Goal: Information Seeking & Learning: Learn about a topic

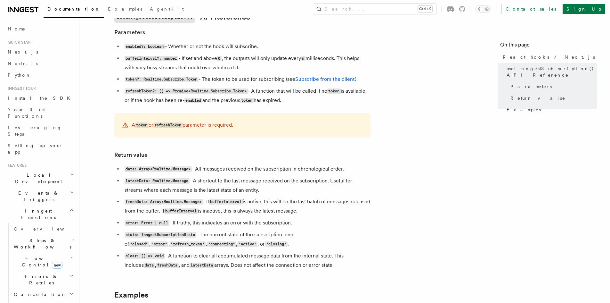
scroll to position [233, 0]
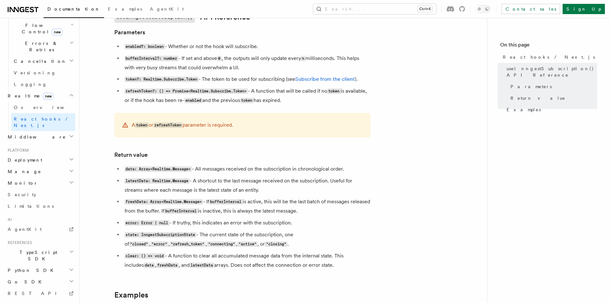
click at [160, 2] on div "Documentation Examples AgentKit Search... Ctrl+K Contact sales Sign Up" at bounding box center [305, 9] width 610 height 18
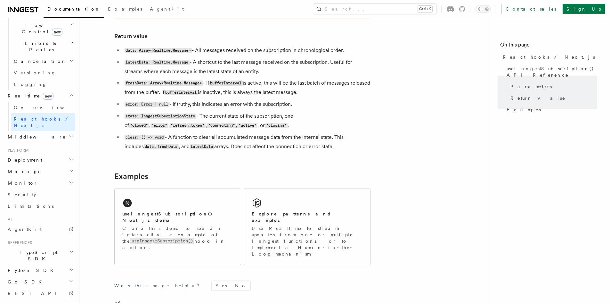
scroll to position [545, 0]
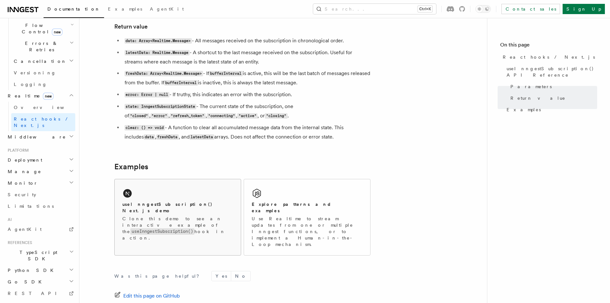
click at [160, 236] on div "useInngestSubscription() Next.js demo Clone this demo to see an interactive exa…" at bounding box center [242, 217] width 256 height 82
click at [166, 223] on div "useInngestSubscription() Next.js demo Clone this demo to see an interactive exa…" at bounding box center [178, 214] width 126 height 70
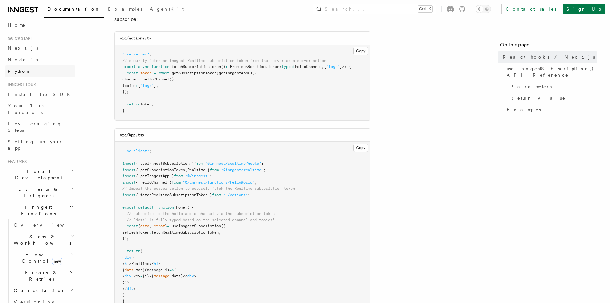
scroll to position [0, 0]
click at [44, 56] on link "Next.js" at bounding box center [40, 52] width 70 height 12
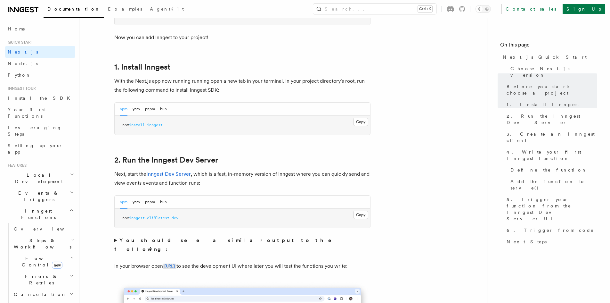
scroll to position [320, 0]
click at [163, 108] on button "bun" at bounding box center [163, 108] width 7 height 13
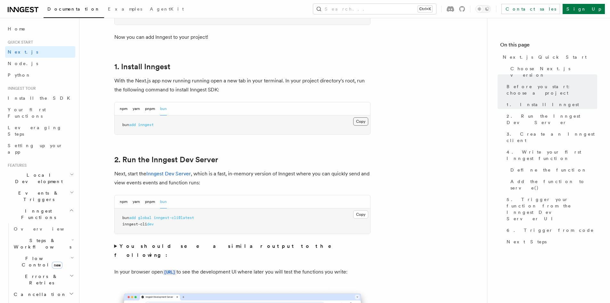
click at [355, 122] on button "Copy Copied" at bounding box center [360, 121] width 15 height 8
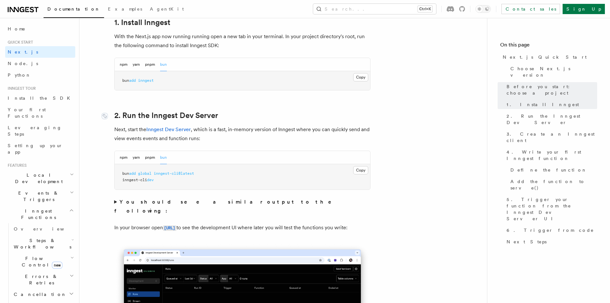
scroll to position [384, 0]
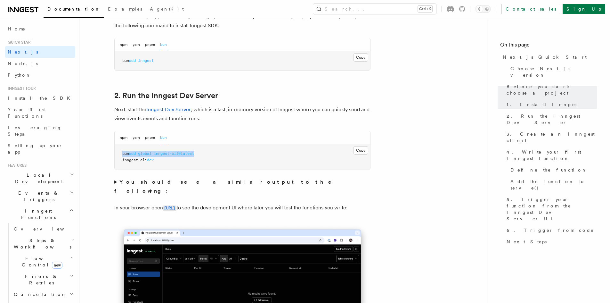
drag, startPoint x: 201, startPoint y: 155, endPoint x: 119, endPoint y: 156, distance: 82.6
click at [119, 156] on pre "bun add global inngest-cli@latest inngest-cli dev" at bounding box center [243, 156] width 256 height 25
copy span "bun add global inngest-cli@latest"
drag, startPoint x: 184, startPoint y: 164, endPoint x: 119, endPoint y: 161, distance: 64.4
click at [119, 161] on pre "bun add global inngest-cli@latest inngest-cli dev" at bounding box center [243, 156] width 256 height 25
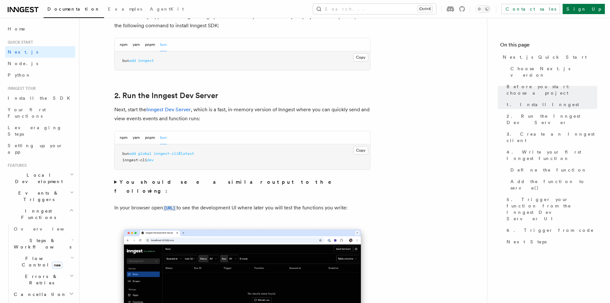
drag, startPoint x: 112, startPoint y: 182, endPoint x: 118, endPoint y: 180, distance: 6.1
click at [118, 180] on summary "You should see a similar output to the following:" at bounding box center [242, 186] width 256 height 18
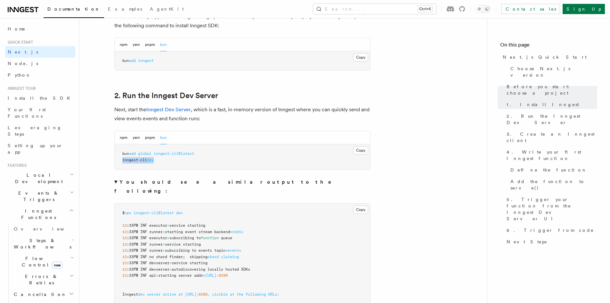
drag, startPoint x: 158, startPoint y: 164, endPoint x: 122, endPoint y: 163, distance: 35.9
click at [122, 163] on pre "bun add global inngest-cli@latest inngest-cli dev" at bounding box center [243, 156] width 256 height 25
copy span "inngest-cli dev"
click at [118, 136] on div "npm yarn pnpm bun" at bounding box center [243, 137] width 256 height 13
click at [121, 136] on button "npm" at bounding box center [124, 137] width 8 height 13
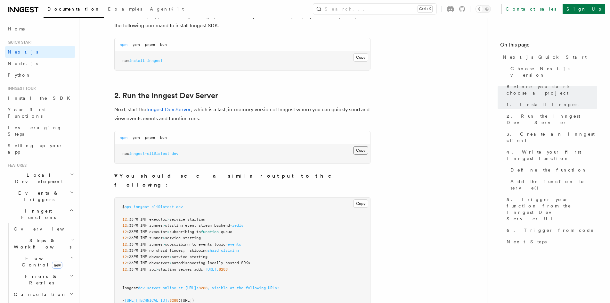
click at [364, 147] on button "Copy Copied" at bounding box center [360, 150] width 15 height 8
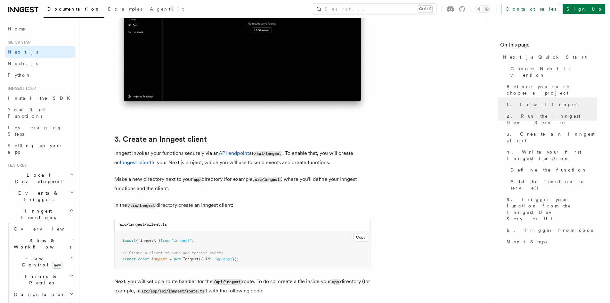
scroll to position [897, 0]
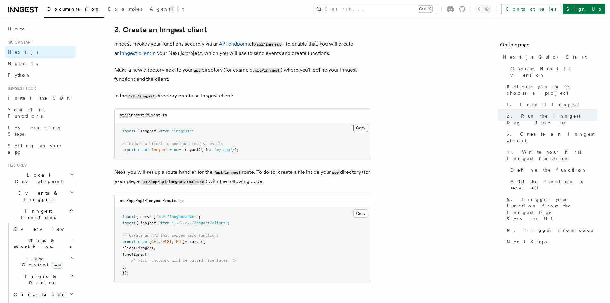
click at [355, 130] on button "Copy Copied" at bounding box center [360, 128] width 15 height 8
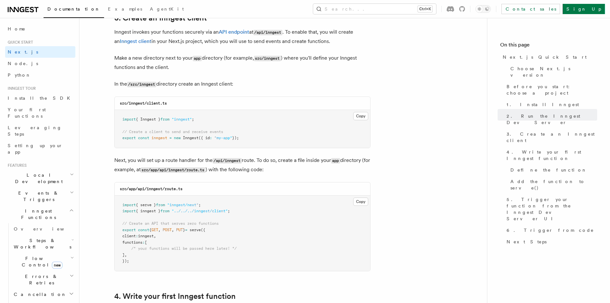
scroll to position [929, 0]
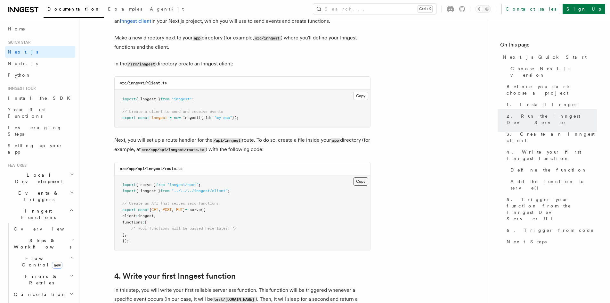
click at [367, 180] on button "Copy Copied" at bounding box center [360, 181] width 15 height 8
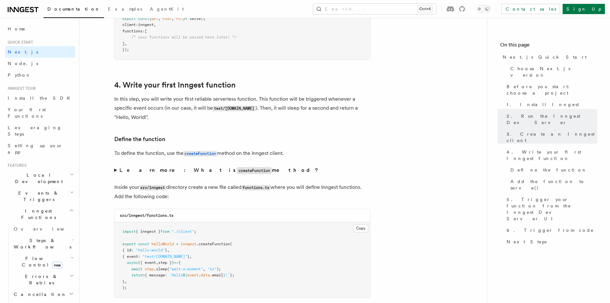
scroll to position [1121, 0]
click at [153, 168] on strong "Learn more: What is createFunction method?" at bounding box center [219, 169] width 200 height 6
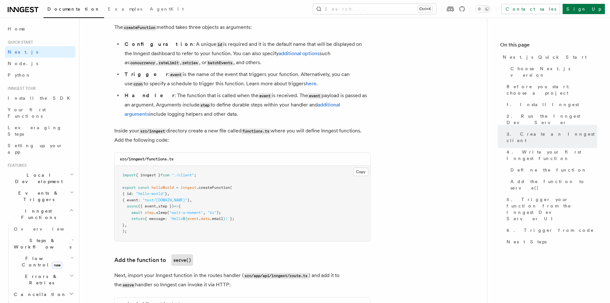
scroll to position [1281, 0]
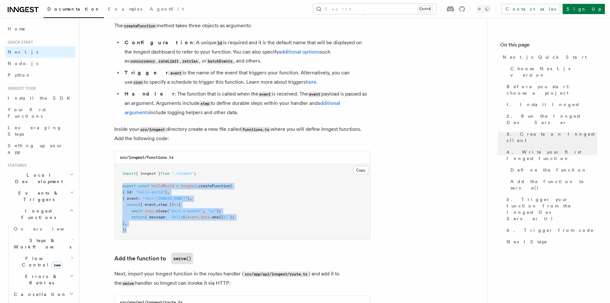
drag, startPoint x: 152, startPoint y: 232, endPoint x: 101, endPoint y: 184, distance: 69.8
copy code "export const helloWorld = inngest .createFunction ( { id : "hello-world" } , { …"
click at [354, 172] on button "Copy Copied" at bounding box center [360, 170] width 15 height 8
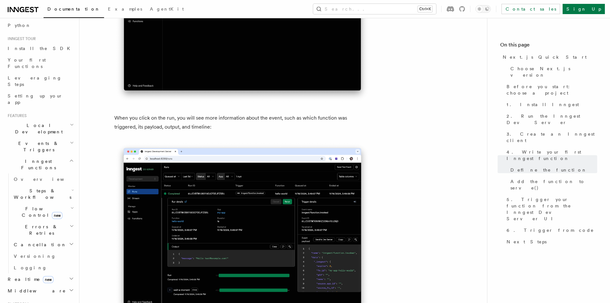
scroll to position [64, 0]
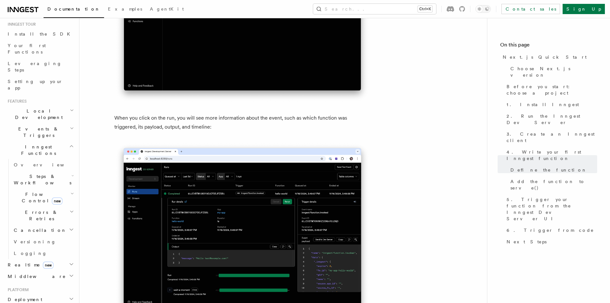
click at [71, 173] on icon "button" at bounding box center [72, 175] width 3 height 5
click at [47, 241] on link "AI Inference new" at bounding box center [46, 250] width 58 height 18
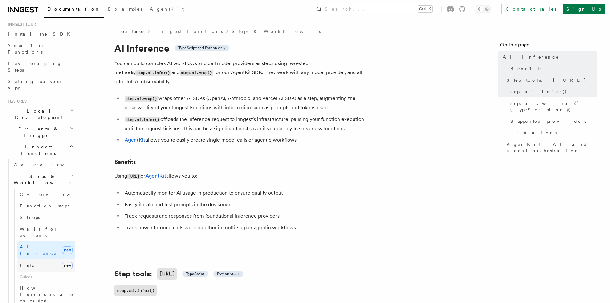
click at [39, 259] on link "Fetch new" at bounding box center [46, 265] width 58 height 13
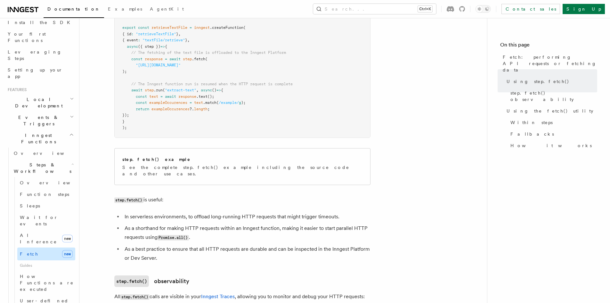
scroll to position [96, 0]
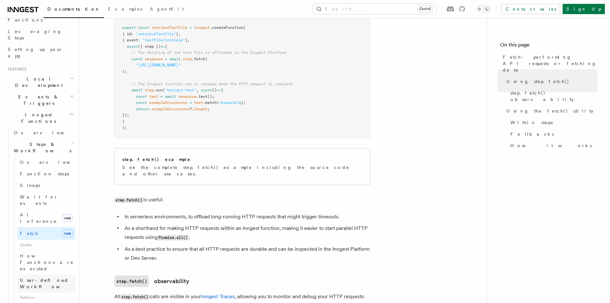
click at [60, 277] on span "User-defined Workflows" at bounding box center [49, 283] width 58 height 12
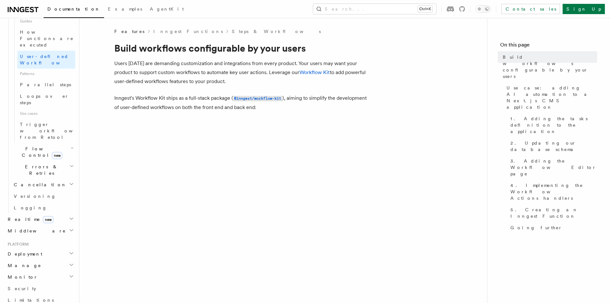
scroll to position [320, 0]
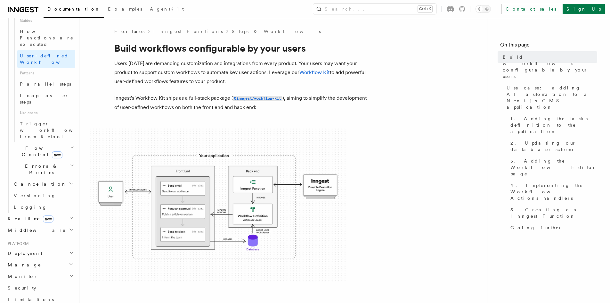
click at [69, 261] on icon "button" at bounding box center [71, 263] width 5 height 5
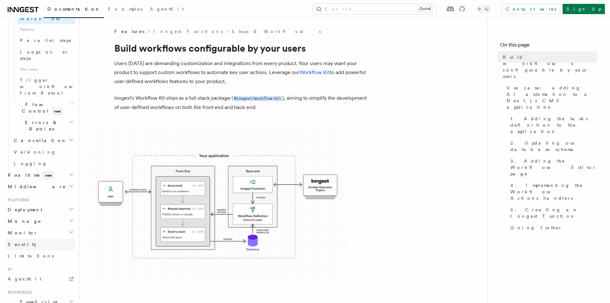
scroll to position [383, 0]
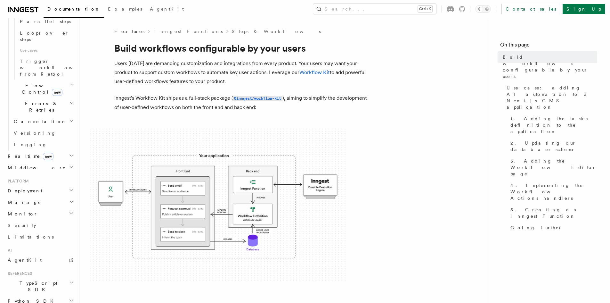
click at [62, 277] on h2 "TypeScript SDK" at bounding box center [40, 286] width 70 height 18
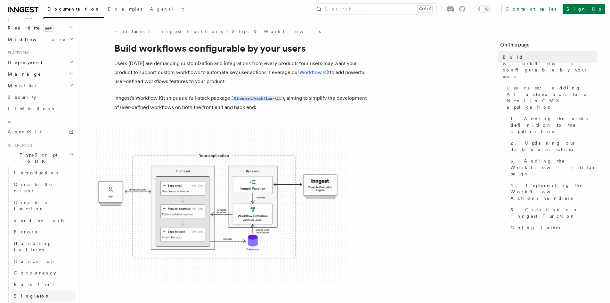
click at [50, 290] on link "Singleton" at bounding box center [43, 296] width 64 height 12
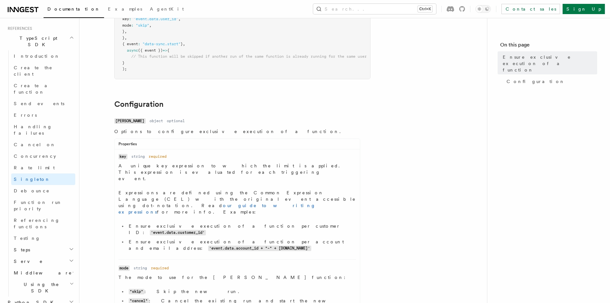
scroll to position [128, 0]
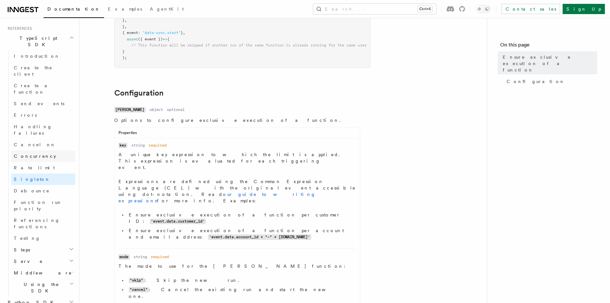
click at [46, 150] on link "Concurrency" at bounding box center [43, 156] width 64 height 12
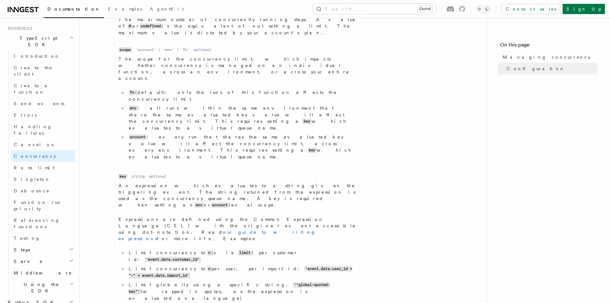
scroll to position [352, 0]
click at [44, 218] on span "Referencing functions" at bounding box center [37, 224] width 46 height 12
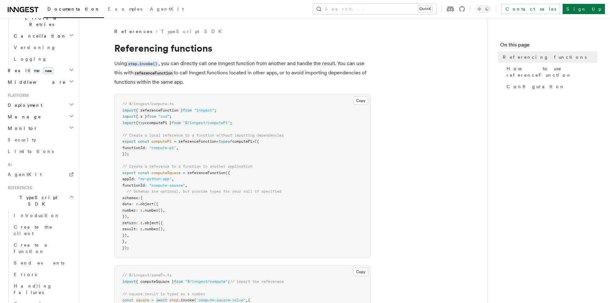
scroll to position [257, 0]
click at [45, 222] on link "Create the client" at bounding box center [43, 231] width 64 height 18
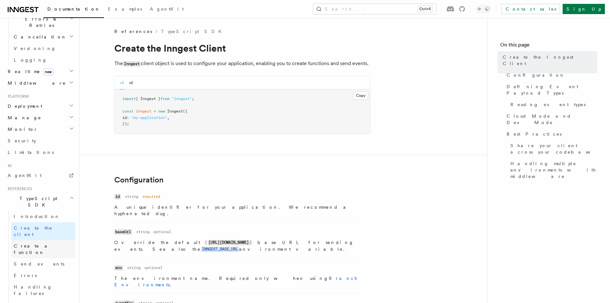
click at [47, 243] on span "Create a function" at bounding box center [33, 249] width 38 height 12
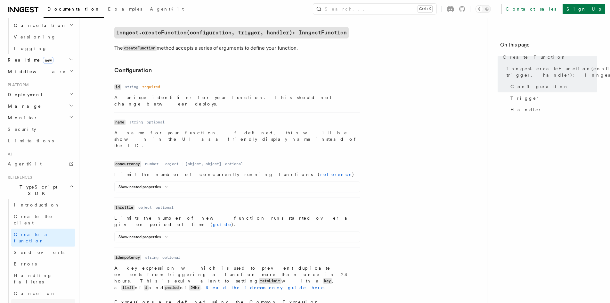
scroll to position [289, 0]
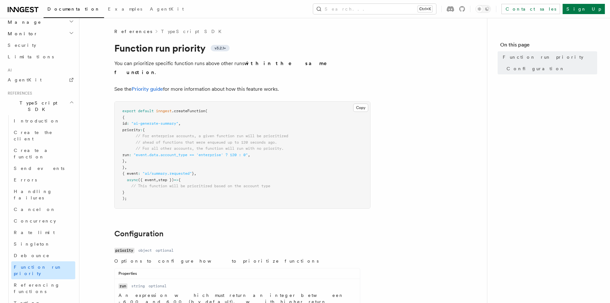
scroll to position [353, 0]
click at [50, 296] on link "Testing" at bounding box center [43, 302] width 64 height 12
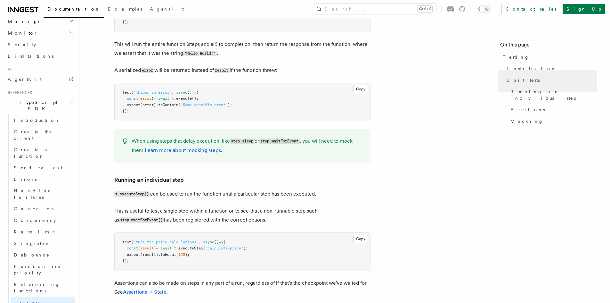
scroll to position [416, 0]
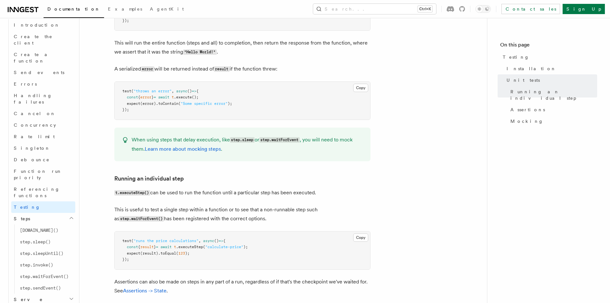
scroll to position [449, 0]
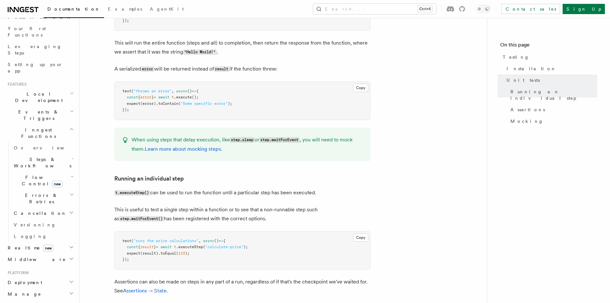
scroll to position [33, 0]
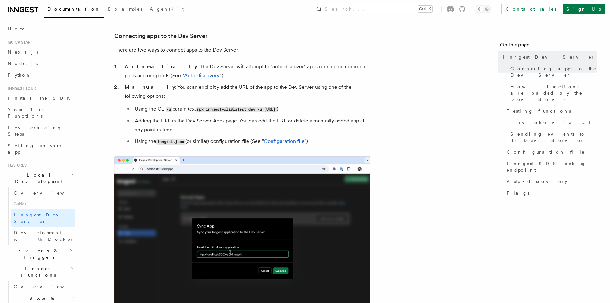
scroll to position [379, 0]
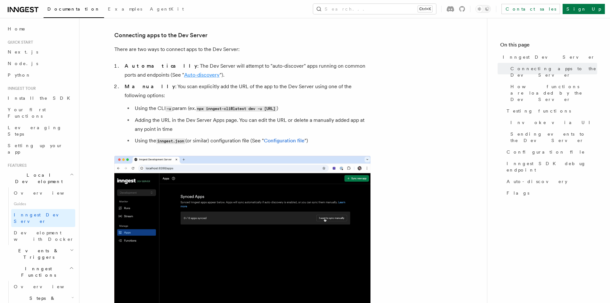
click at [184, 75] on link "Auto-discovery" at bounding box center [202, 75] width 36 height 6
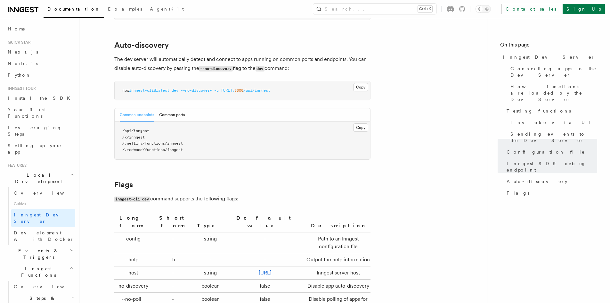
scroll to position [1968, 0]
click at [177, 107] on button "Common ports" at bounding box center [172, 113] width 26 height 13
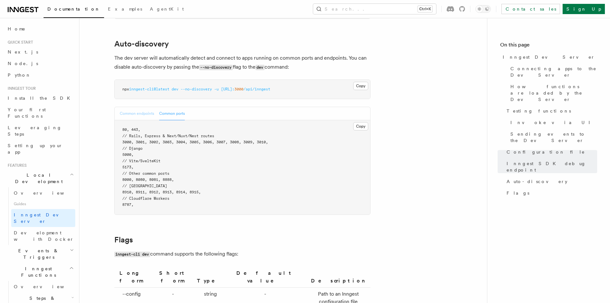
click at [133, 107] on button "Common endpoints" at bounding box center [137, 113] width 34 height 13
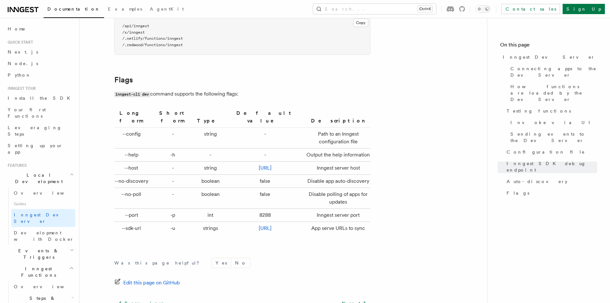
scroll to position [2060, 0]
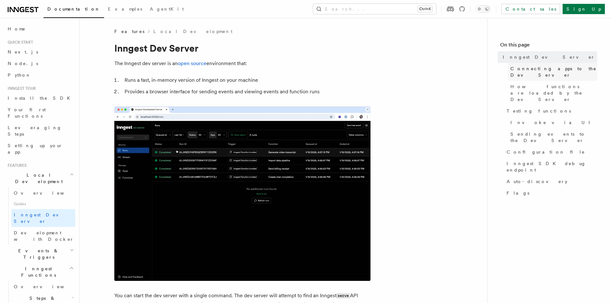
click at [558, 64] on link "Connecting apps to the Dev Server" at bounding box center [552, 72] width 89 height 18
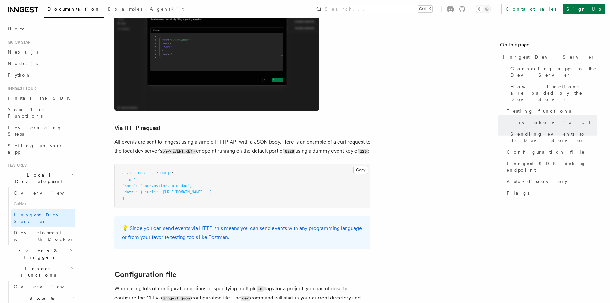
scroll to position [1468, 0]
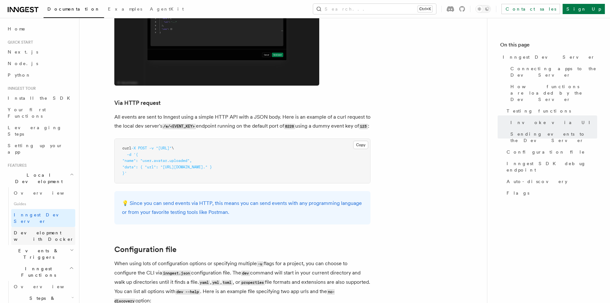
click at [42, 230] on span "Development with Docker" at bounding box center [44, 236] width 60 height 12
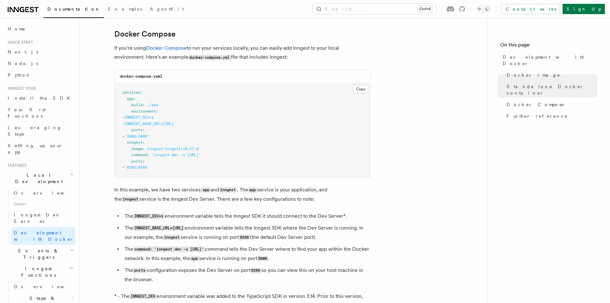
scroll to position [416, 0]
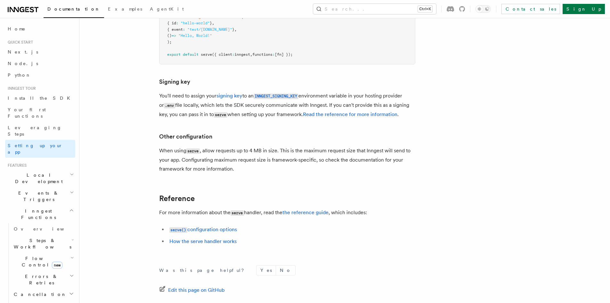
scroll to position [5414, 0]
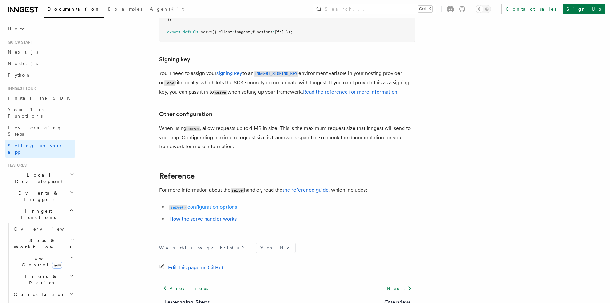
click at [224, 204] on link "serve() configuration options" at bounding box center [203, 207] width 68 height 6
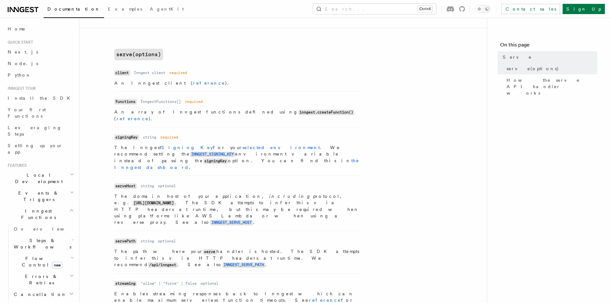
scroll to position [224, 0]
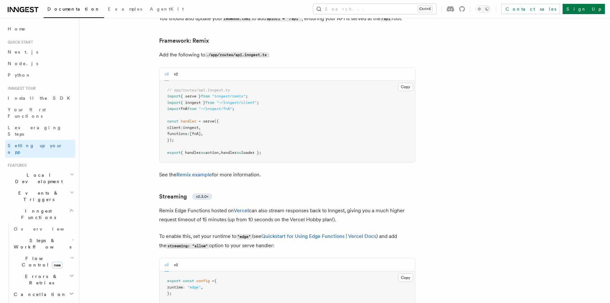
scroll to position [5127, 0]
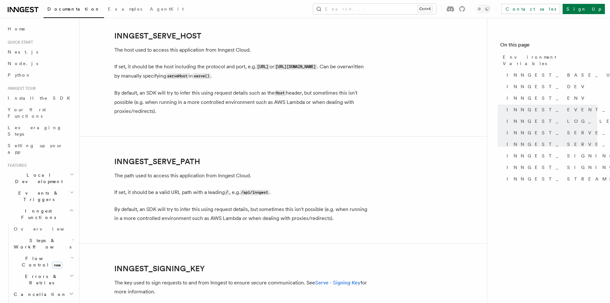
scroll to position [893, 0]
click at [193, 34] on link "INNGEST_SERVE_HOST" at bounding box center [157, 35] width 87 height 9
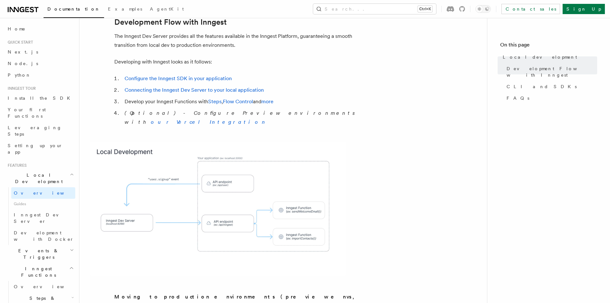
scroll to position [352, 0]
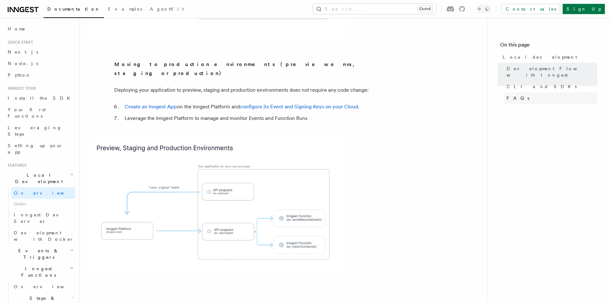
click at [533, 92] on link "FAQs" at bounding box center [550, 98] width 93 height 12
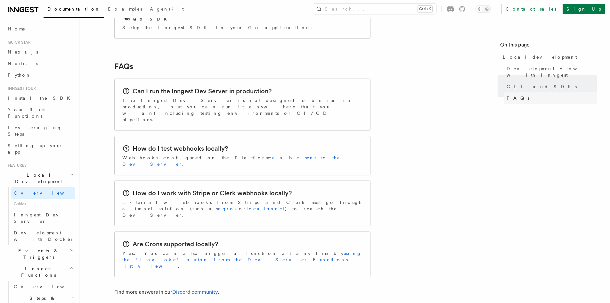
scroll to position [960, 0]
click at [537, 81] on link "CLI and SDKs" at bounding box center [550, 87] width 93 height 12
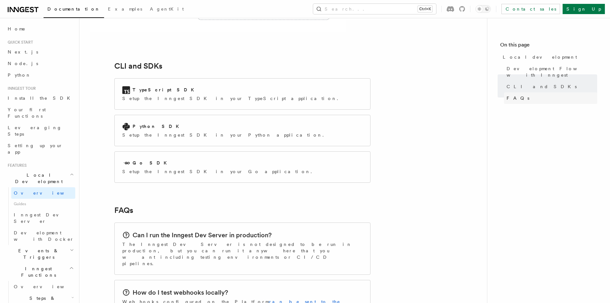
click at [524, 93] on link "FAQs" at bounding box center [550, 98] width 93 height 12
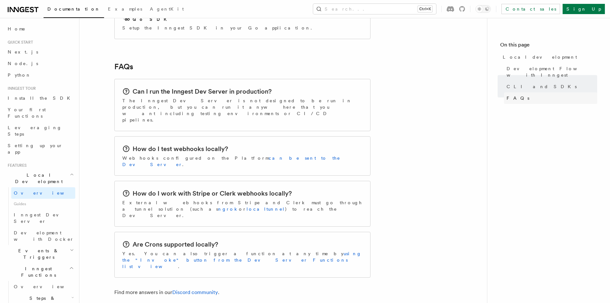
scroll to position [960, 0]
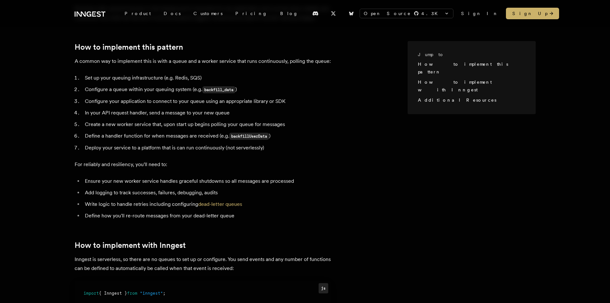
scroll to position [256, 0]
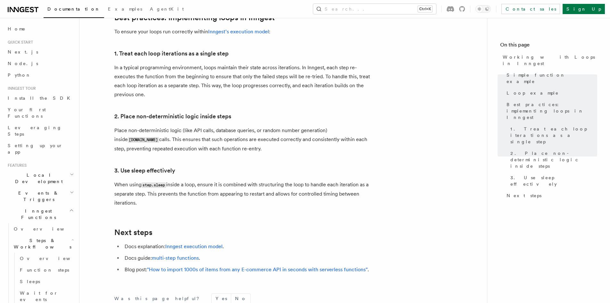
scroll to position [1057, 0]
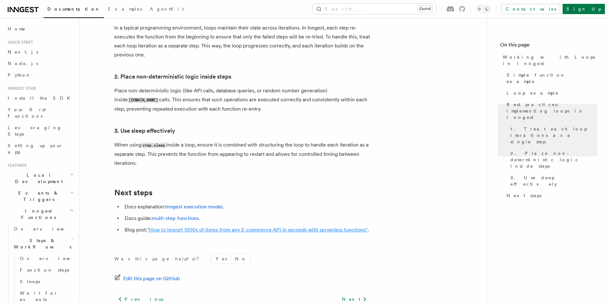
click at [268, 226] on link ""How to import 1000s of items from any E-commerce API in seconds with serverles…" at bounding box center [257, 229] width 221 height 6
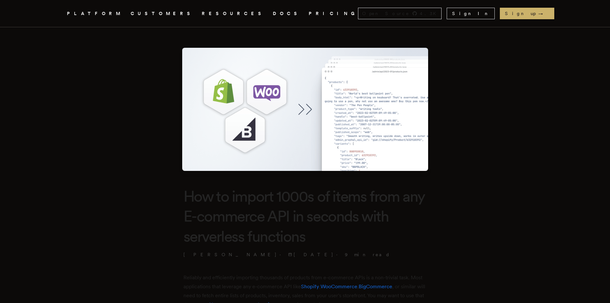
click at [237, 209] on h1 "How to import 1000s of items from any E-commerce API in seconds with serverless…" at bounding box center [305, 216] width 243 height 60
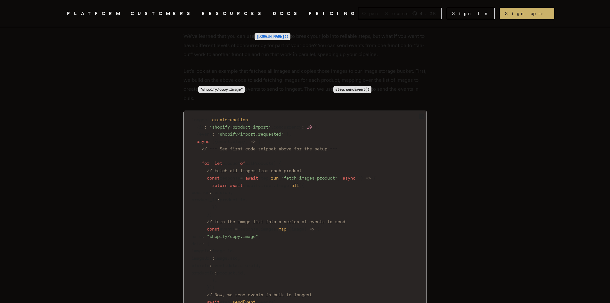
scroll to position [1826, 0]
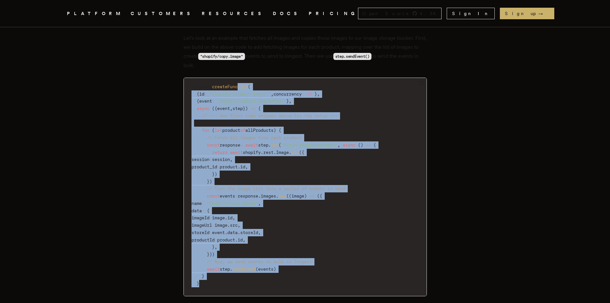
drag, startPoint x: 243, startPoint y: 63, endPoint x: 349, endPoint y: 267, distance: 229.1
click at [349, 267] on code "inngest . createFunction ( { id : "shopify-product-import" , concurrency : 10 }…" at bounding box center [305, 189] width 243 height 214
click at [322, 197] on code "inngest . createFunction ( { id : "shopify-product-import" , concurrency : 10 }…" at bounding box center [305, 189] width 243 height 214
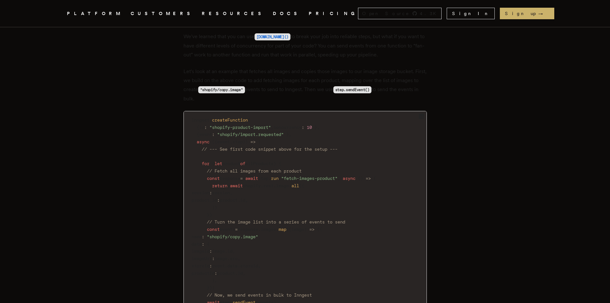
scroll to position [1794, 0]
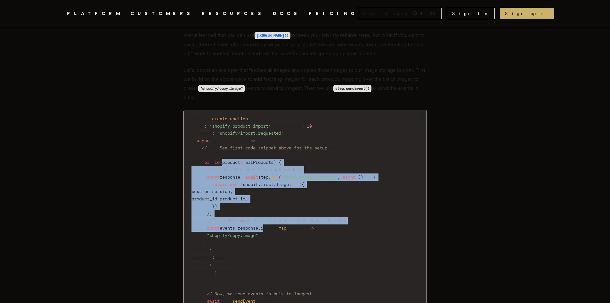
drag, startPoint x: 227, startPoint y: 143, endPoint x: 264, endPoint y: 177, distance: 50.3
click at [274, 200] on code "inngest . createFunction ( { id : "shopify-product-import" , concurrency : 10 }…" at bounding box center [305, 221] width 243 height 214
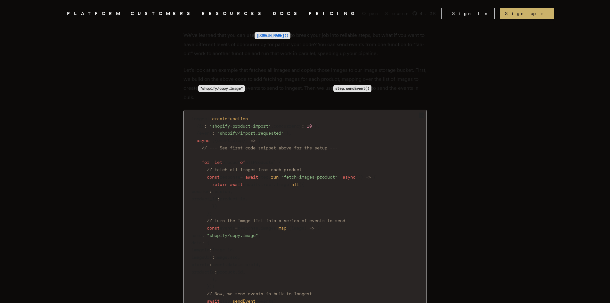
click at [241, 135] on code "inngest . createFunction ( { id : "shopify-product-import" , concurrency : 10 }…" at bounding box center [305, 221] width 243 height 214
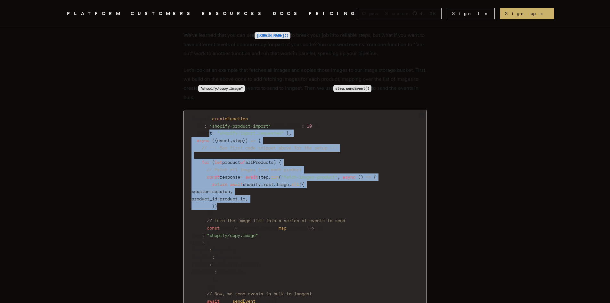
drag, startPoint x: 212, startPoint y: 119, endPoint x: 259, endPoint y: 191, distance: 85.9
click at [259, 191] on code "inngest . createFunction ( { id : "shopify-product-import" , concurrency : 10 }…" at bounding box center [305, 221] width 243 height 214
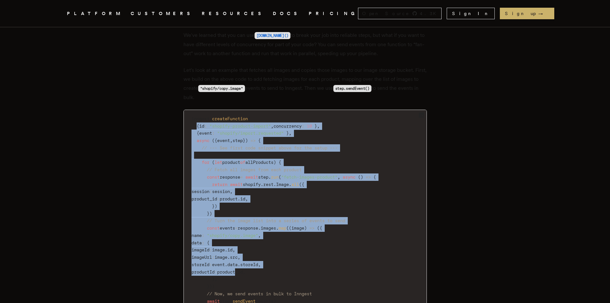
drag, startPoint x: 199, startPoint y: 108, endPoint x: 267, endPoint y: 250, distance: 157.6
click at [267, 250] on code "inngest . createFunction ( { id : "shopify-product-import" , concurrency : 10 }…" at bounding box center [305, 221] width 243 height 214
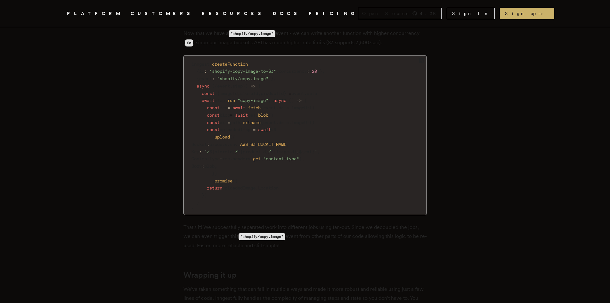
scroll to position [2082, 0]
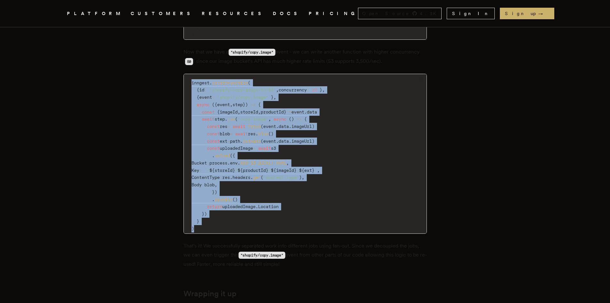
drag, startPoint x: 243, startPoint y: 201, endPoint x: 169, endPoint y: 64, distance: 155.5
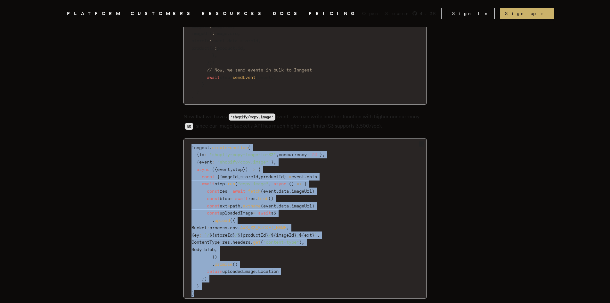
scroll to position [2018, 0]
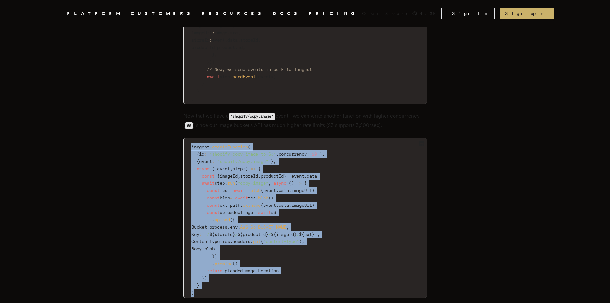
drag, startPoint x: 242, startPoint y: 273, endPoint x: 151, endPoint y: 124, distance: 174.9
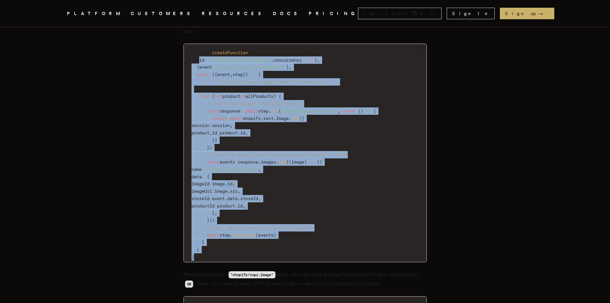
scroll to position [1858, 0]
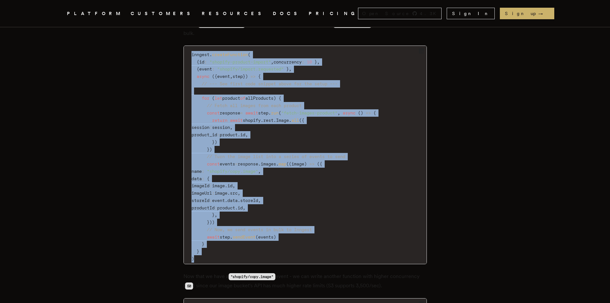
drag, startPoint x: 272, startPoint y: 207, endPoint x: 179, endPoint y: 39, distance: 192.0
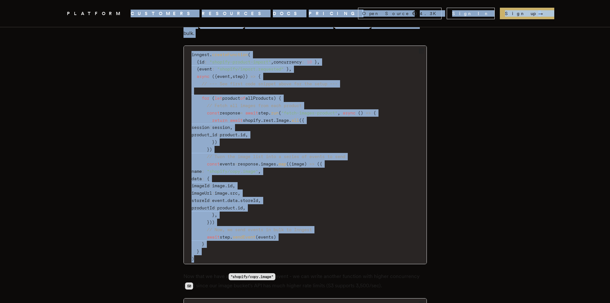
drag, startPoint x: 240, startPoint y: 240, endPoint x: 136, endPoint y: 24, distance: 239.6
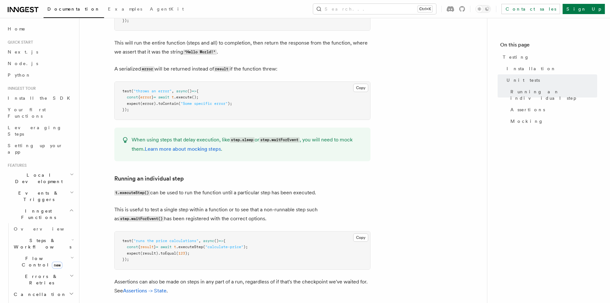
scroll to position [33, 0]
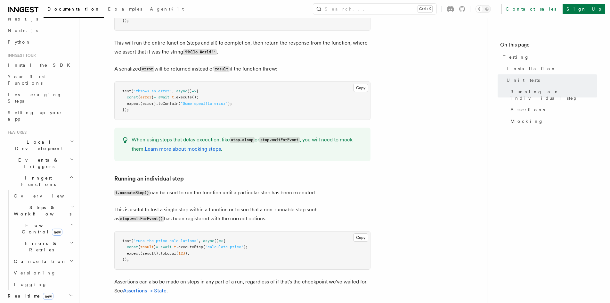
click at [56, 237] on h2 "Errors & Retries" at bounding box center [43, 246] width 64 height 18
click at [37, 259] on span "Overview" at bounding box center [53, 261] width 66 height 5
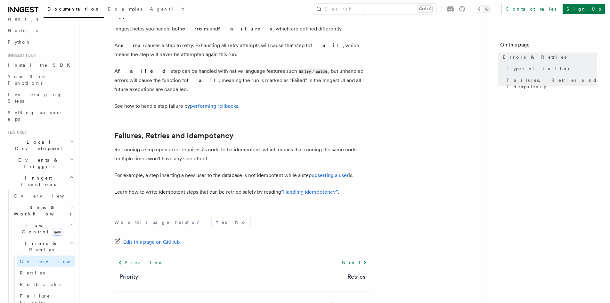
scroll to position [248, 0]
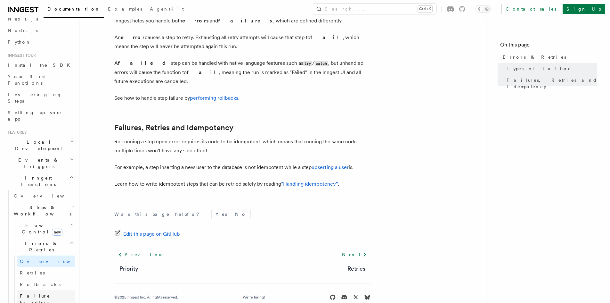
click at [50, 293] on span "Failure handlers" at bounding box center [35, 299] width 30 height 12
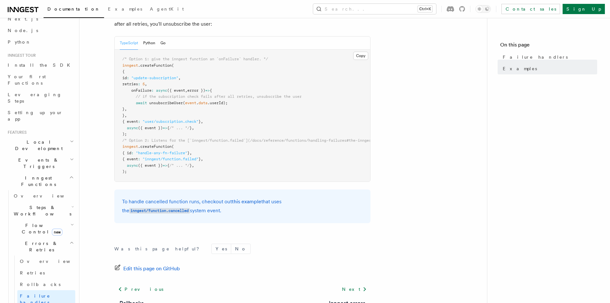
scroll to position [128, 0]
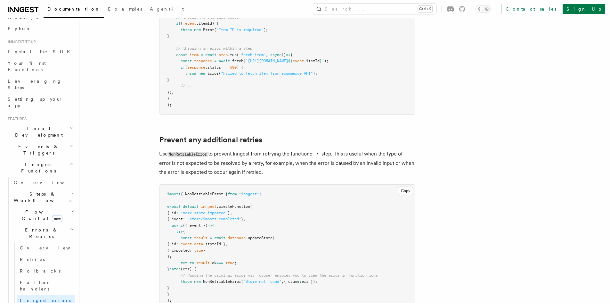
scroll to position [65, 0]
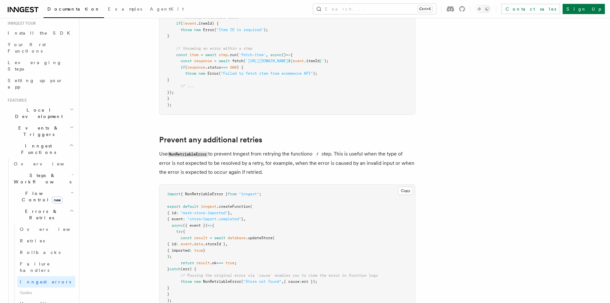
click at [55, 169] on h2 "Steps & Workflows" at bounding box center [43, 178] width 64 height 18
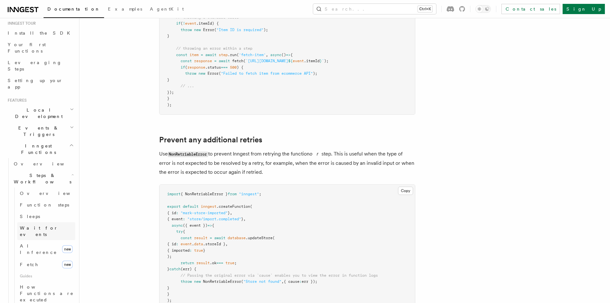
click at [44, 225] on span "Wait for events" at bounding box center [39, 231] width 38 height 12
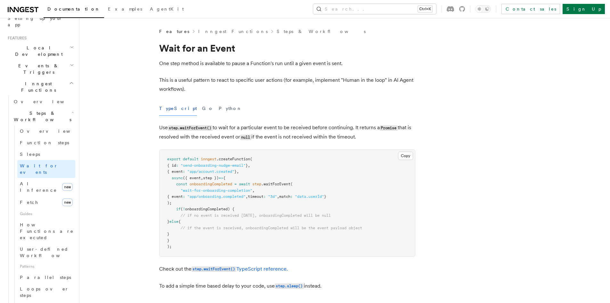
scroll to position [129, 0]
click at [41, 108] on span "Steps & Workflows" at bounding box center [41, 114] width 60 height 13
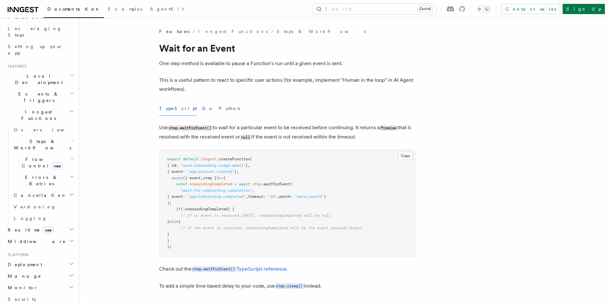
scroll to position [97, 0]
click at [50, 90] on h2 "Events & Triggers" at bounding box center [40, 99] width 70 height 18
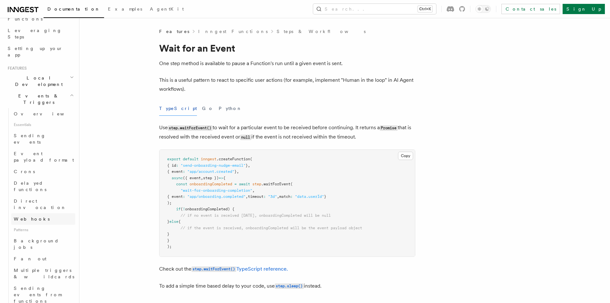
click at [54, 213] on link "Webhooks" at bounding box center [43, 219] width 64 height 12
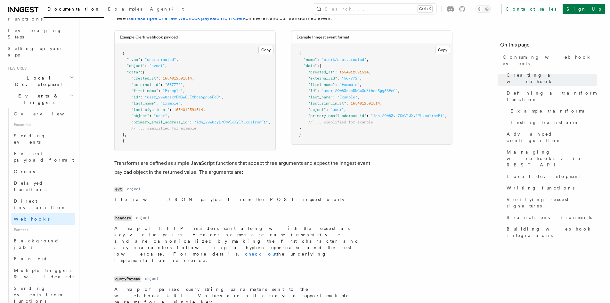
scroll to position [545, 0]
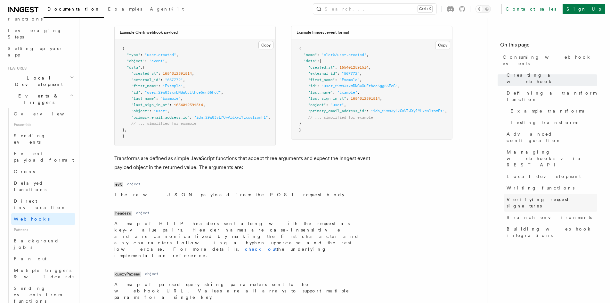
click at [522, 196] on span "Verifying request signatures" at bounding box center [552, 202] width 91 height 13
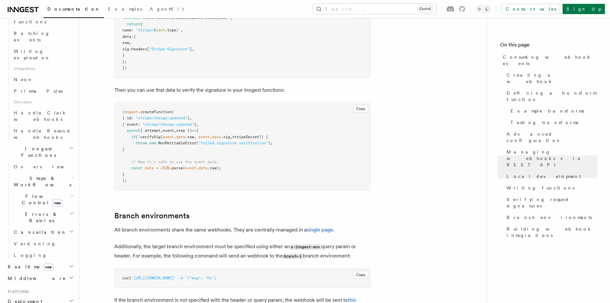
scroll to position [385, 0]
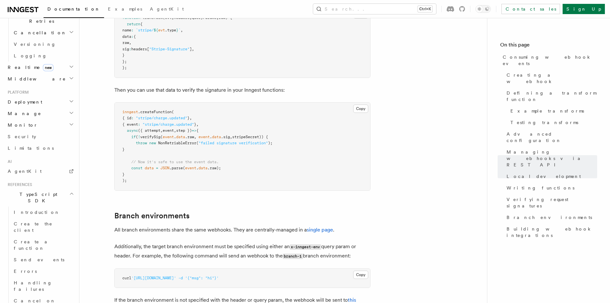
scroll to position [578, 0]
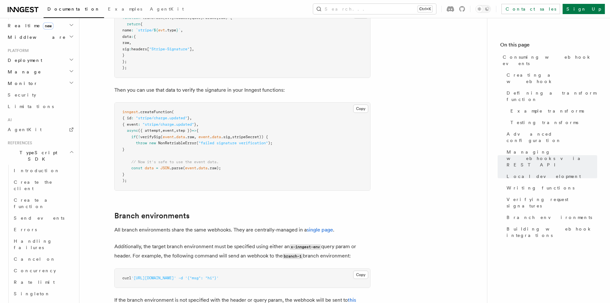
scroll to position [642, 0]
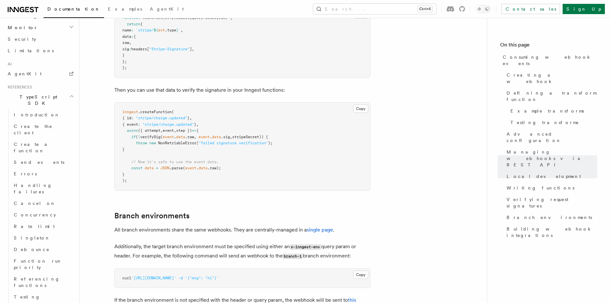
scroll to position [674, 0]
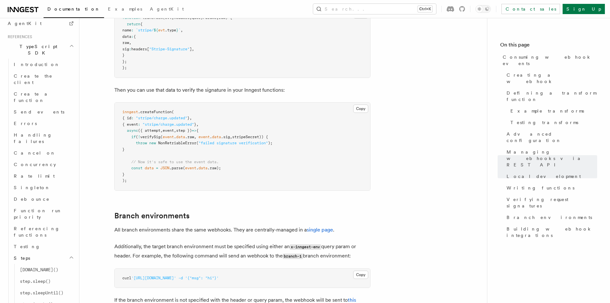
scroll to position [738, 0]
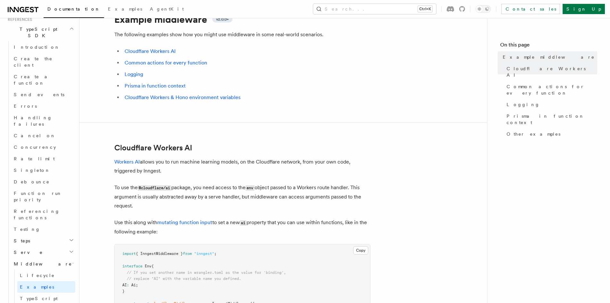
scroll to position [32, 0]
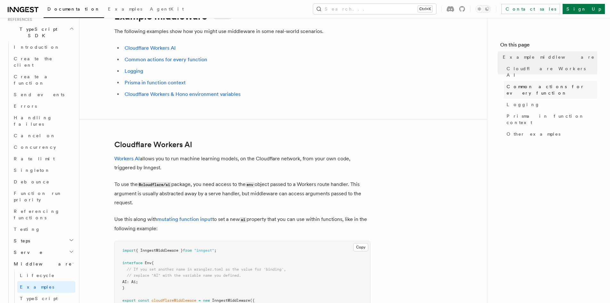
click at [535, 84] on link "Common actions for every function" at bounding box center [550, 90] width 93 height 18
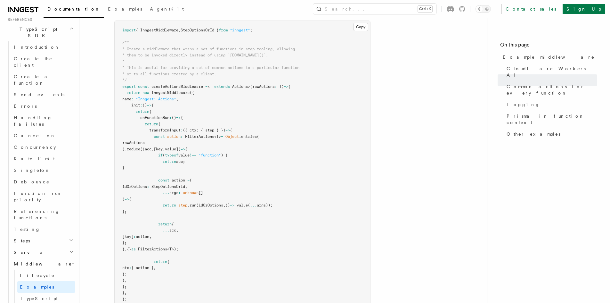
scroll to position [784, 0]
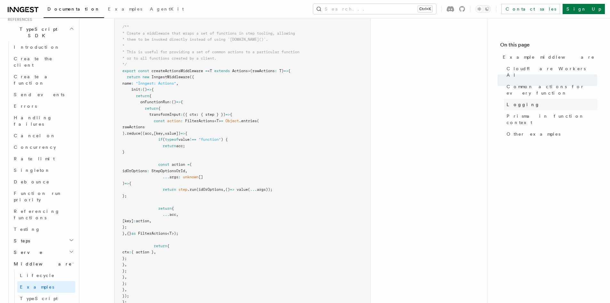
click at [521, 101] on span "Logging" at bounding box center [523, 104] width 33 height 6
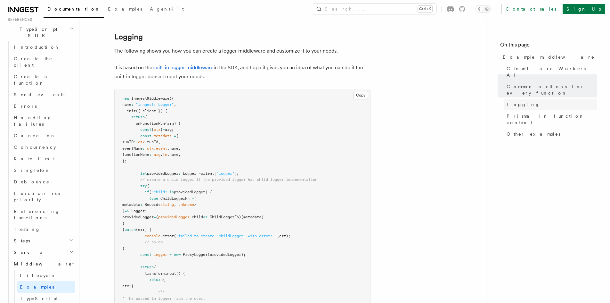
scroll to position [1236, 0]
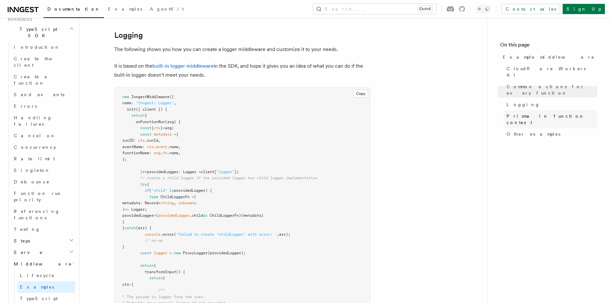
click at [526, 110] on link "Prisma in function context" at bounding box center [550, 119] width 93 height 18
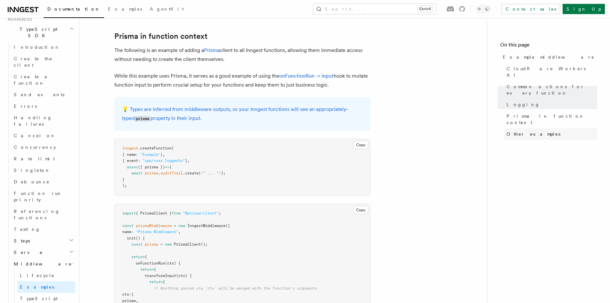
scroll to position [1691, 0]
click at [521, 131] on span "Other examples" at bounding box center [534, 134] width 54 height 6
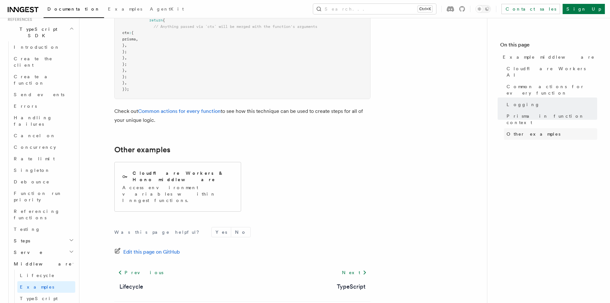
scroll to position [1963, 0]
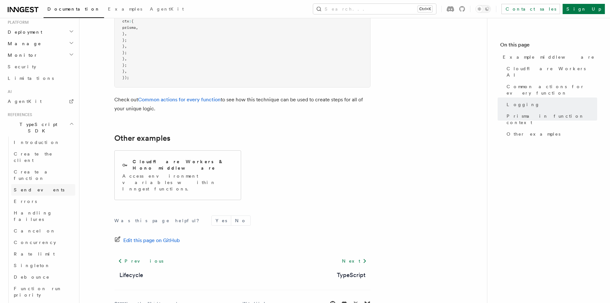
scroll to position [434, 0]
click at [38, 208] on link "Handling failures" at bounding box center [43, 217] width 64 height 18
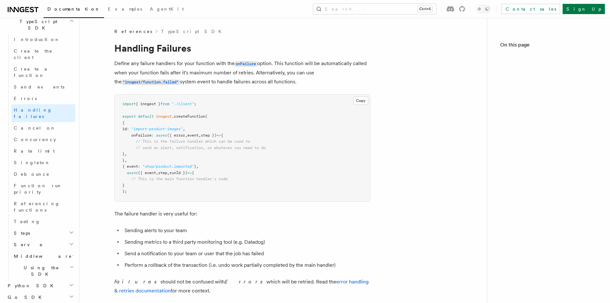
scroll to position [417, 0]
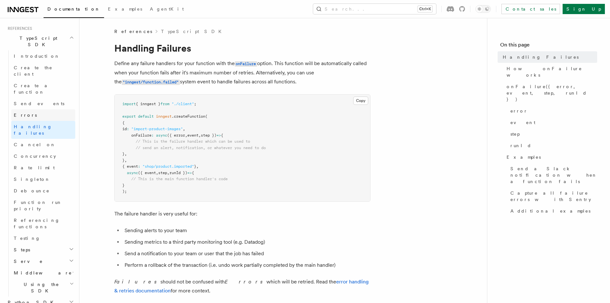
click at [31, 109] on link "Errors" at bounding box center [43, 115] width 64 height 12
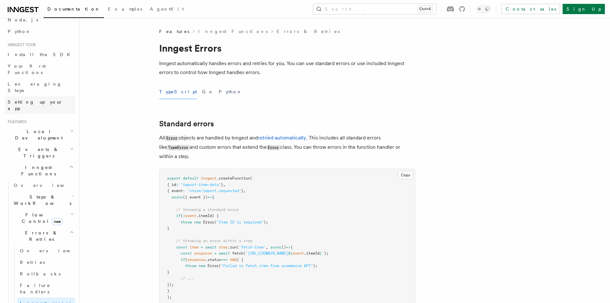
scroll to position [64, 0]
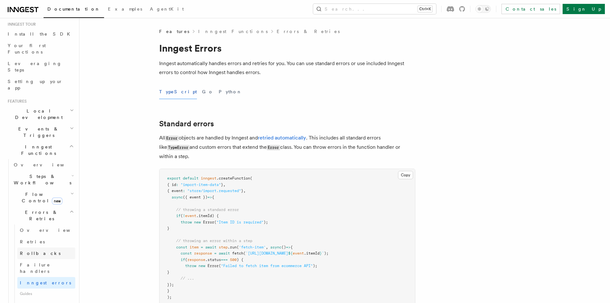
click at [44, 247] on link "Rollbacks" at bounding box center [46, 253] width 58 height 12
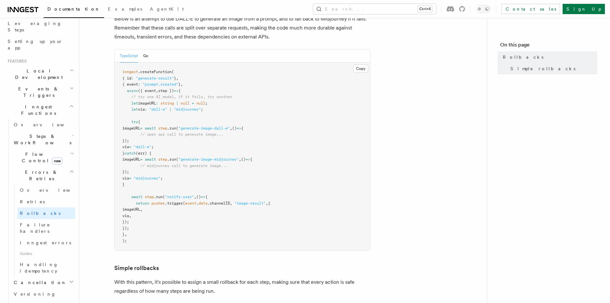
scroll to position [128, 0]
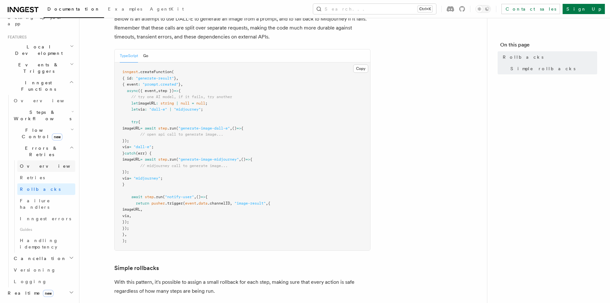
click at [53, 160] on link "Overview" at bounding box center [46, 166] width 58 height 12
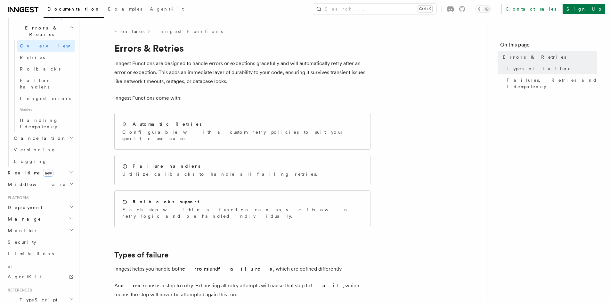
scroll to position [256, 0]
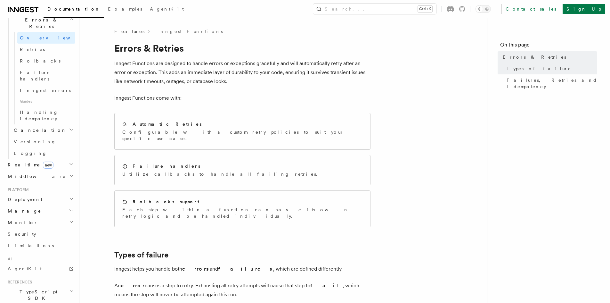
click at [60, 193] on h2 "Deployment" at bounding box center [40, 199] width 70 height 12
click at [61, 205] on h2 "Manage" at bounding box center [40, 211] width 70 height 12
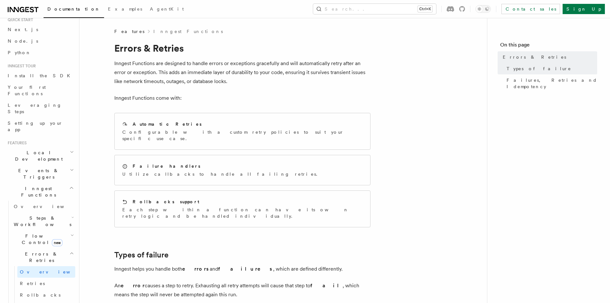
scroll to position [0, 0]
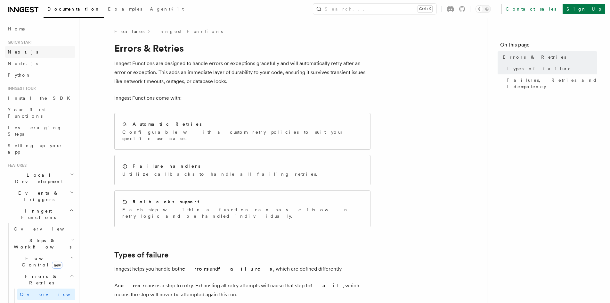
click at [36, 49] on link "Next.js" at bounding box center [40, 52] width 70 height 12
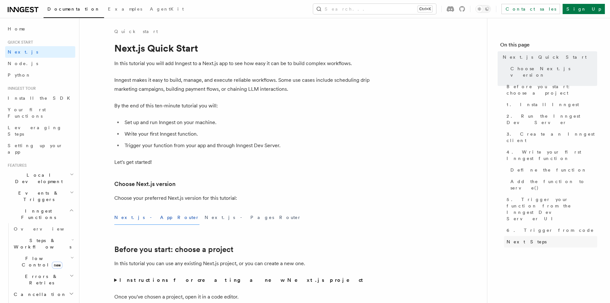
click at [513, 236] on link "Next Steps" at bounding box center [550, 242] width 93 height 12
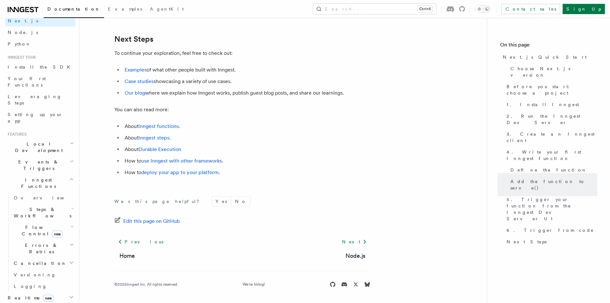
scroll to position [32, 0]
click at [62, 202] on h2 "Steps & Workflows" at bounding box center [43, 211] width 64 height 18
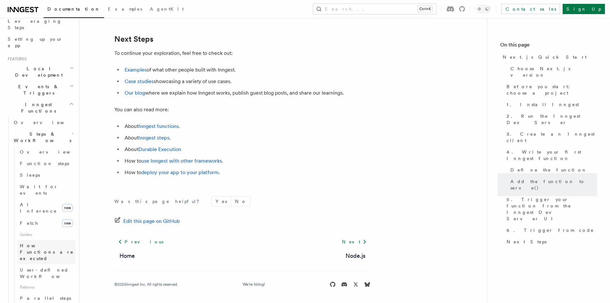
scroll to position [128, 0]
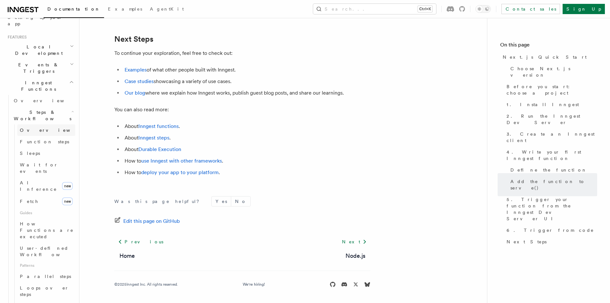
click at [52, 124] on link "Overview" at bounding box center [46, 130] width 58 height 12
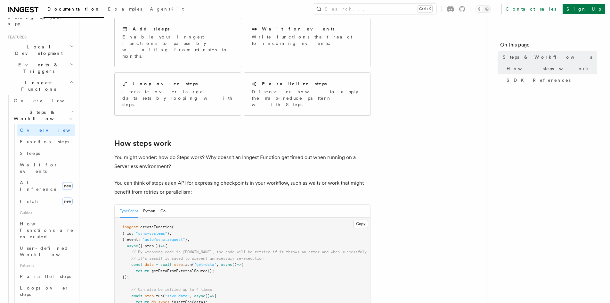
scroll to position [160, 0]
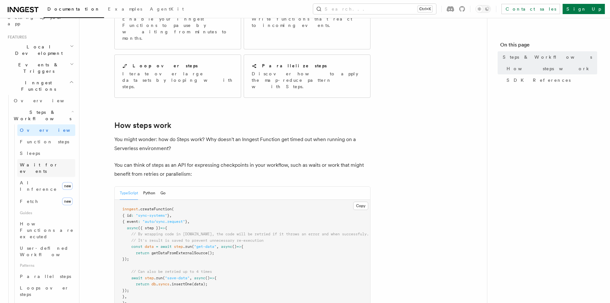
click at [53, 159] on link "Wait for events" at bounding box center [46, 168] width 58 height 18
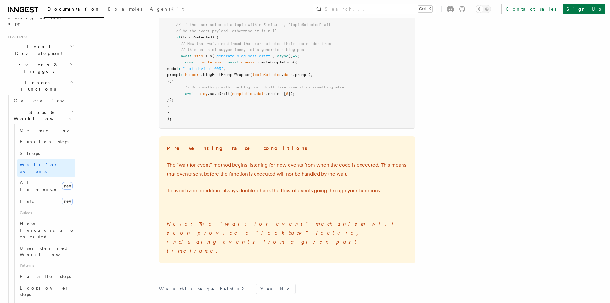
scroll to position [897, 0]
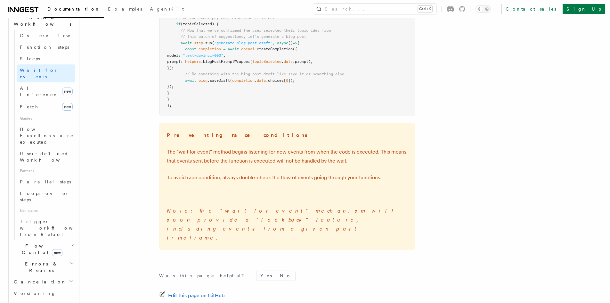
scroll to position [224, 0]
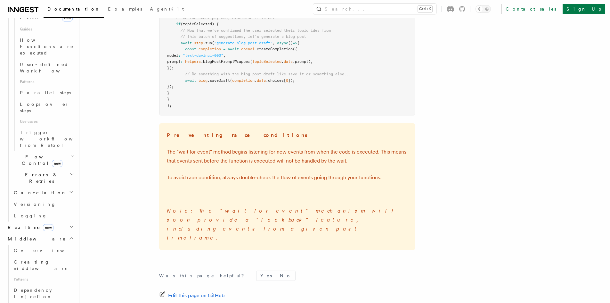
scroll to position [320, 0]
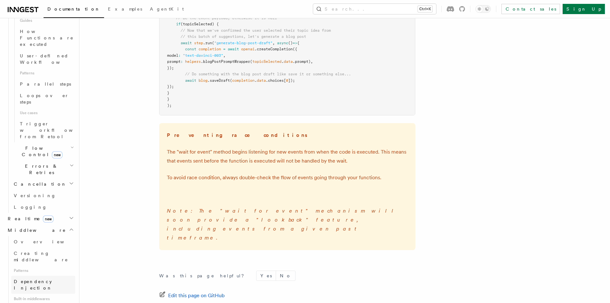
click at [48, 278] on span "Dependency Injection" at bounding box center [45, 284] width 62 height 13
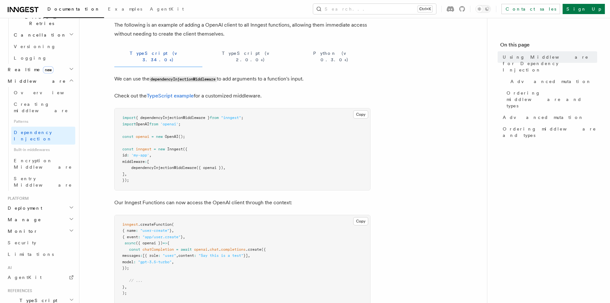
scroll to position [256, 0]
click at [58, 90] on link "Overview" at bounding box center [43, 96] width 64 height 12
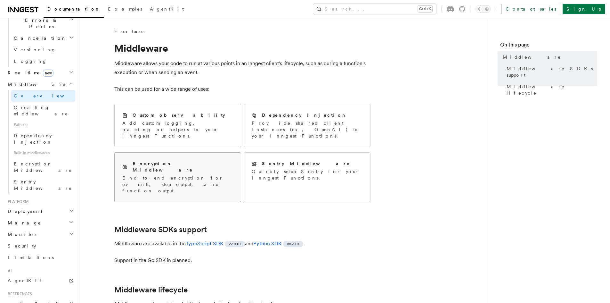
click at [212, 175] on p "End-to-end encryption for events, step output, and function output." at bounding box center [177, 184] width 111 height 19
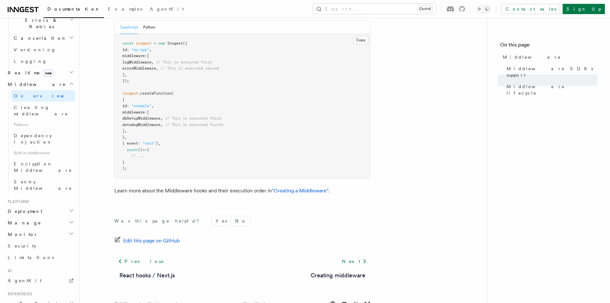
scroll to position [366, 0]
click at [57, 205] on h2 "Deployment" at bounding box center [40, 211] width 70 height 12
click at [53, 258] on link "Event keys" at bounding box center [43, 264] width 64 height 12
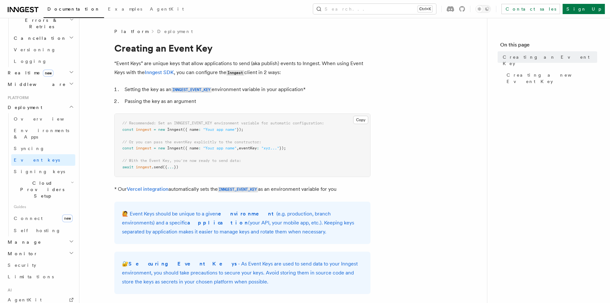
click at [53, 236] on h2 "Manage" at bounding box center [40, 242] width 70 height 12
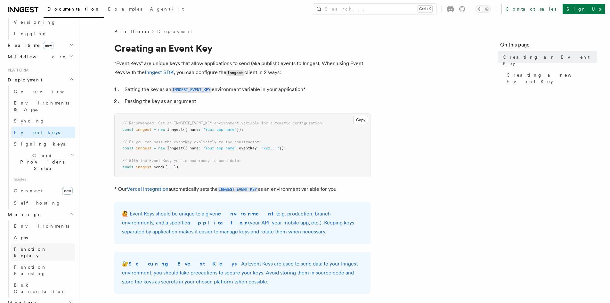
scroll to position [288, 0]
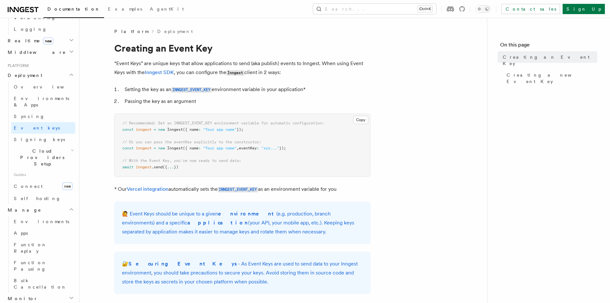
click at [53, 292] on h2 "Monitor" at bounding box center [40, 298] width 70 height 12
click at [46, 260] on span "Function Pausing" at bounding box center [30, 266] width 33 height 12
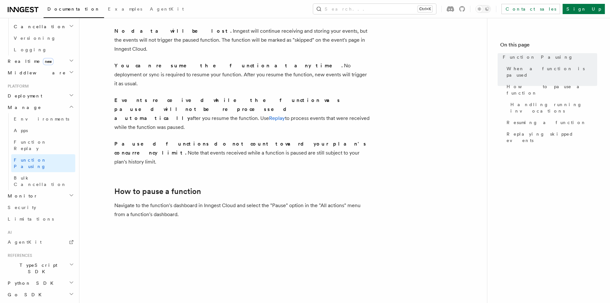
scroll to position [128, 0]
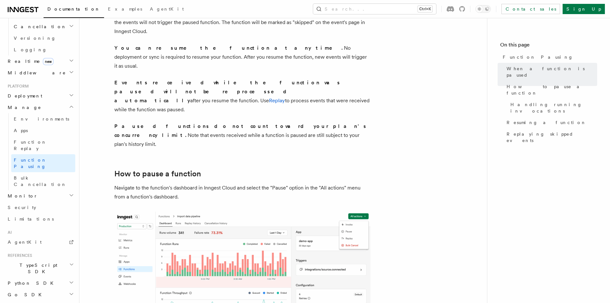
click at [37, 190] on h2 "Monitor" at bounding box center [40, 196] width 70 height 12
click at [36, 300] on link "Limitations" at bounding box center [40, 306] width 70 height 12
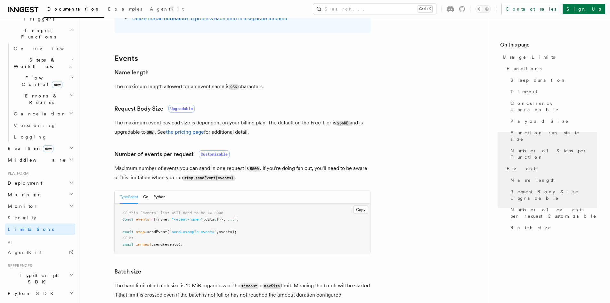
scroll to position [178, 0]
click at [63, 180] on h2 "Deployment" at bounding box center [40, 186] width 70 height 12
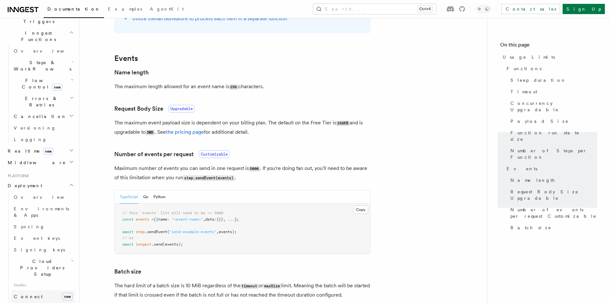
click at [45, 290] on link "Connect new" at bounding box center [43, 296] width 64 height 13
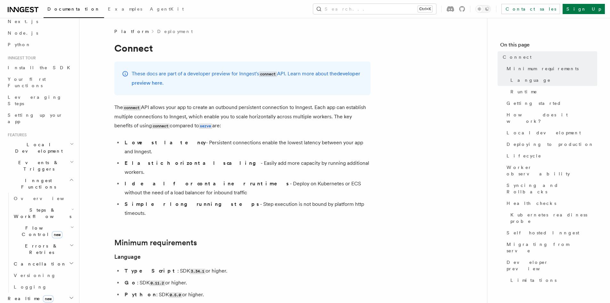
scroll to position [32, 0]
click at [54, 155] on h2 "Events & Triggers" at bounding box center [40, 164] width 70 height 18
click at [49, 216] on span "Event payload format" at bounding box center [44, 222] width 60 height 12
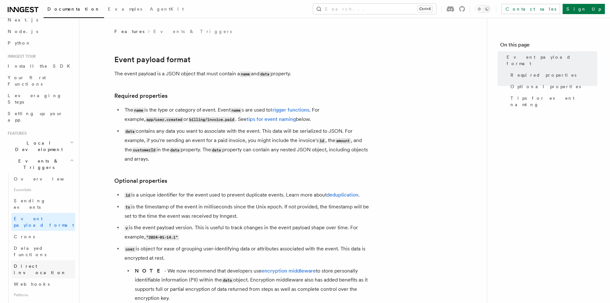
click at [43, 263] on span "Direct invocation" at bounding box center [45, 269] width 62 height 13
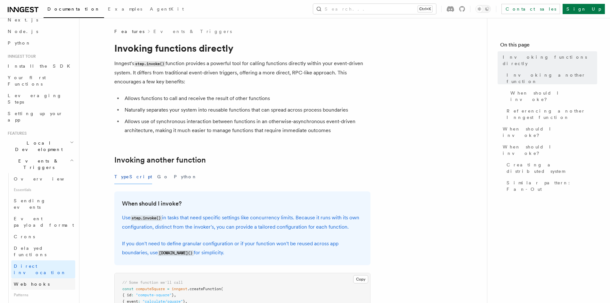
click at [41, 278] on link "Webhooks" at bounding box center [43, 284] width 64 height 12
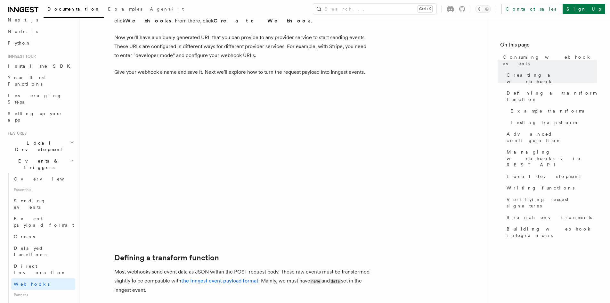
scroll to position [224, 0]
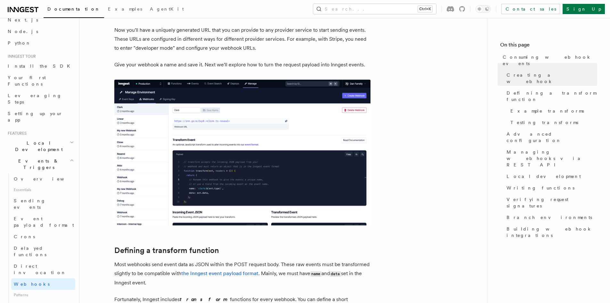
click at [229, 174] on img at bounding box center [242, 152] width 256 height 146
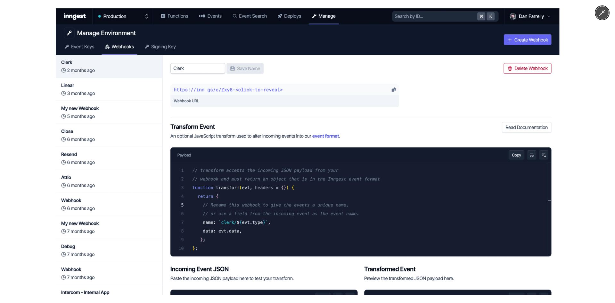
click at [228, 172] on img at bounding box center [308, 151] width 504 height 287
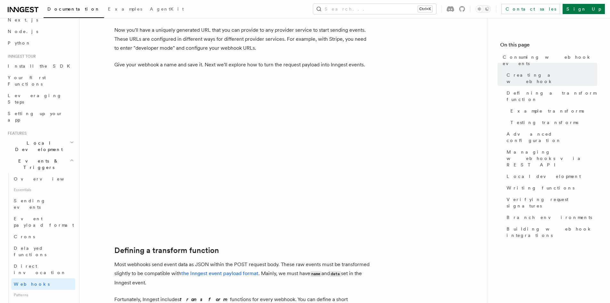
click at [228, 172] on img at bounding box center [242, 152] width 256 height 146
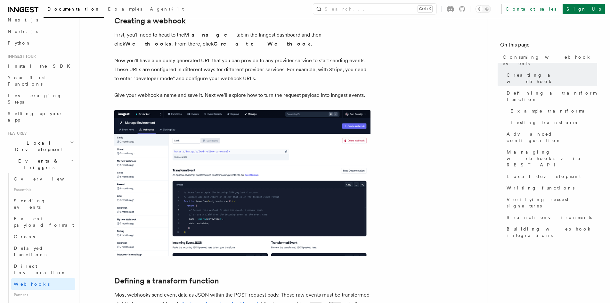
scroll to position [192, 0]
